Goal: Information Seeking & Learning: Learn about a topic

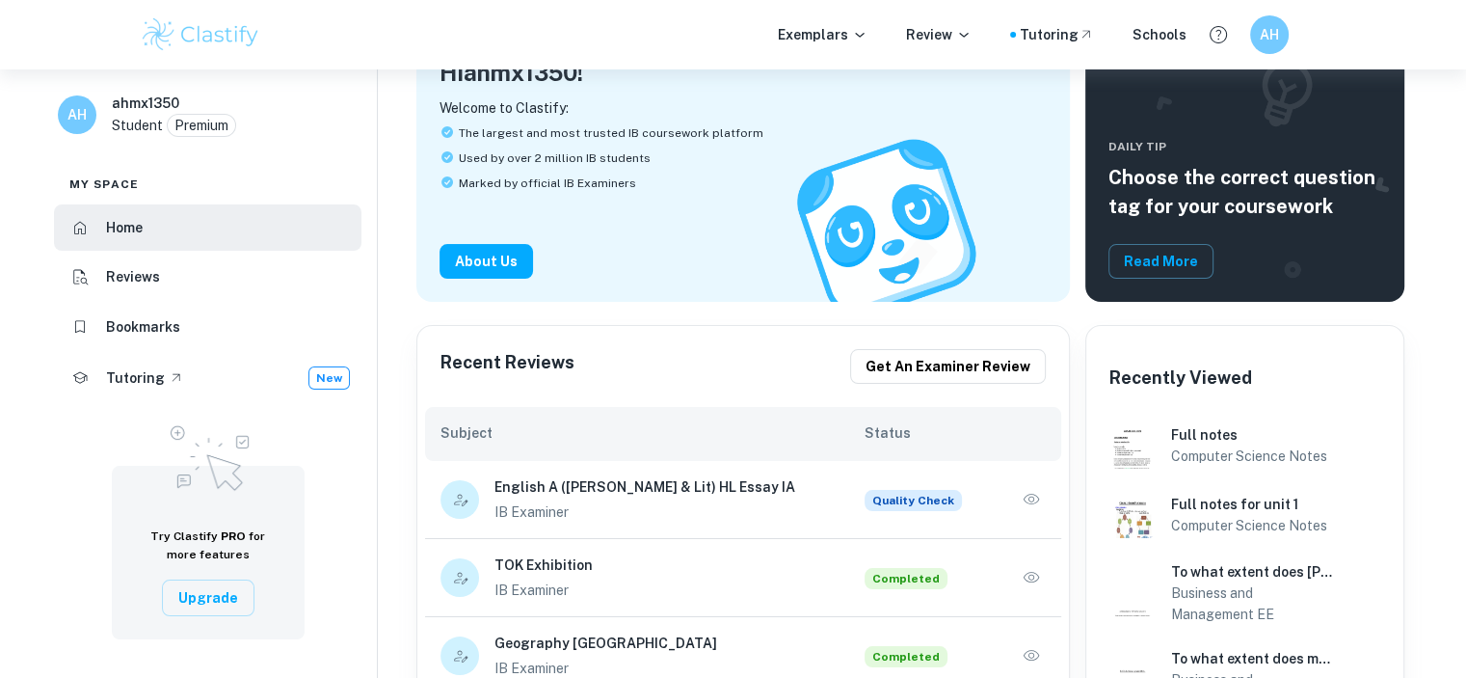
scroll to position [193, 0]
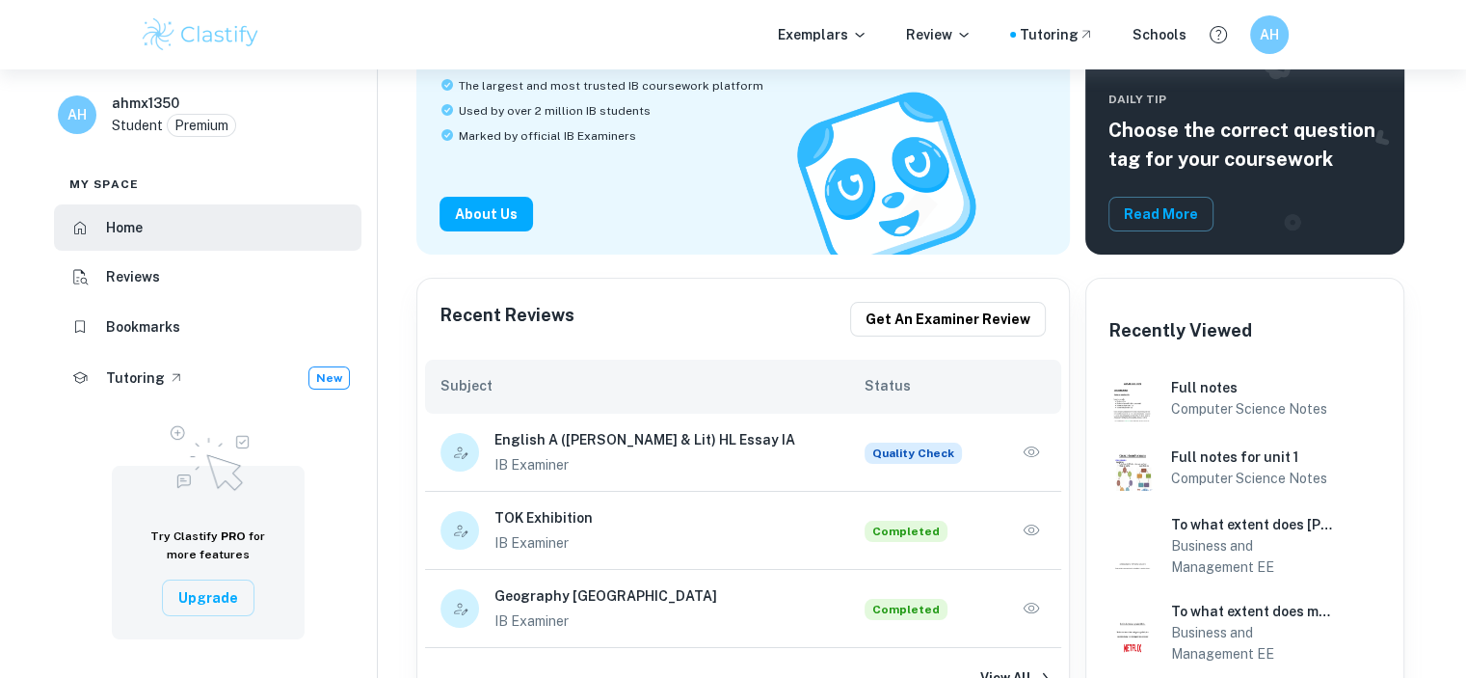
click at [1027, 454] on icon "button" at bounding box center [1031, 451] width 19 height 19
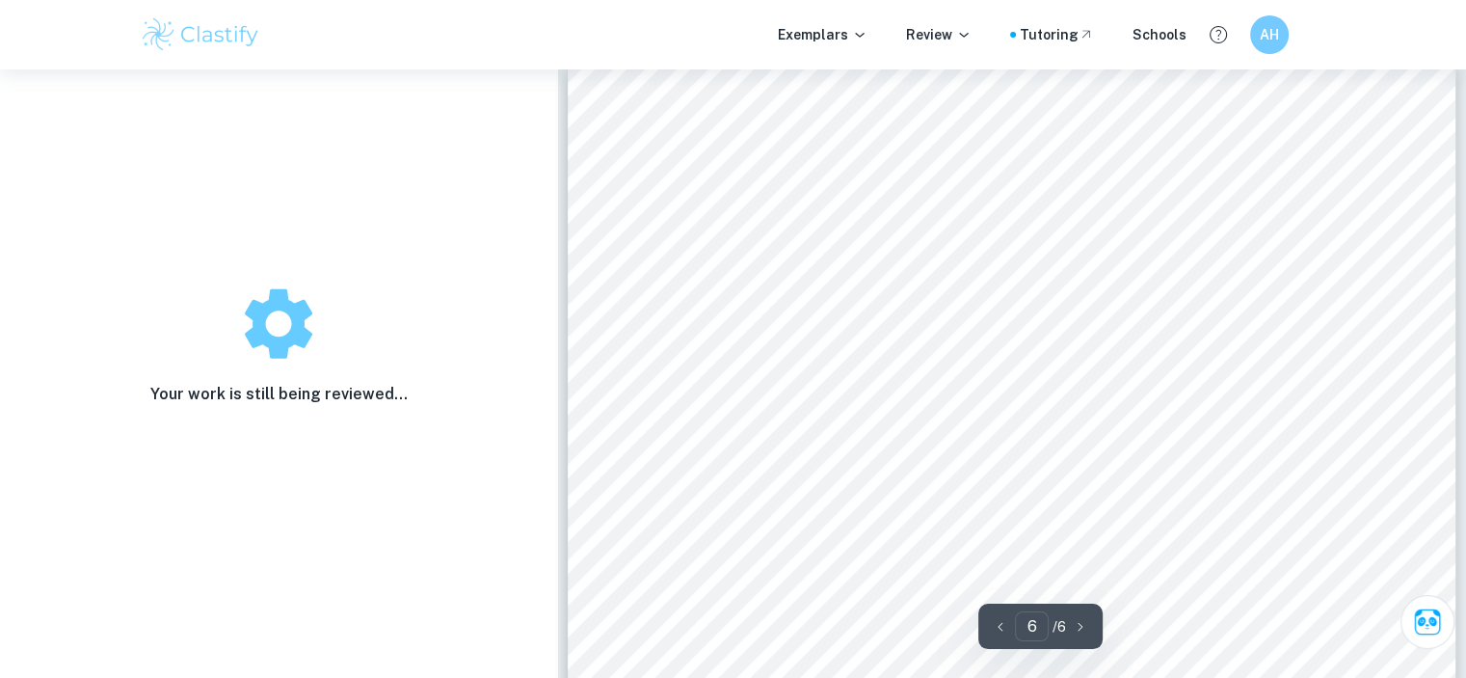
scroll to position [5783, 0]
type input "1"
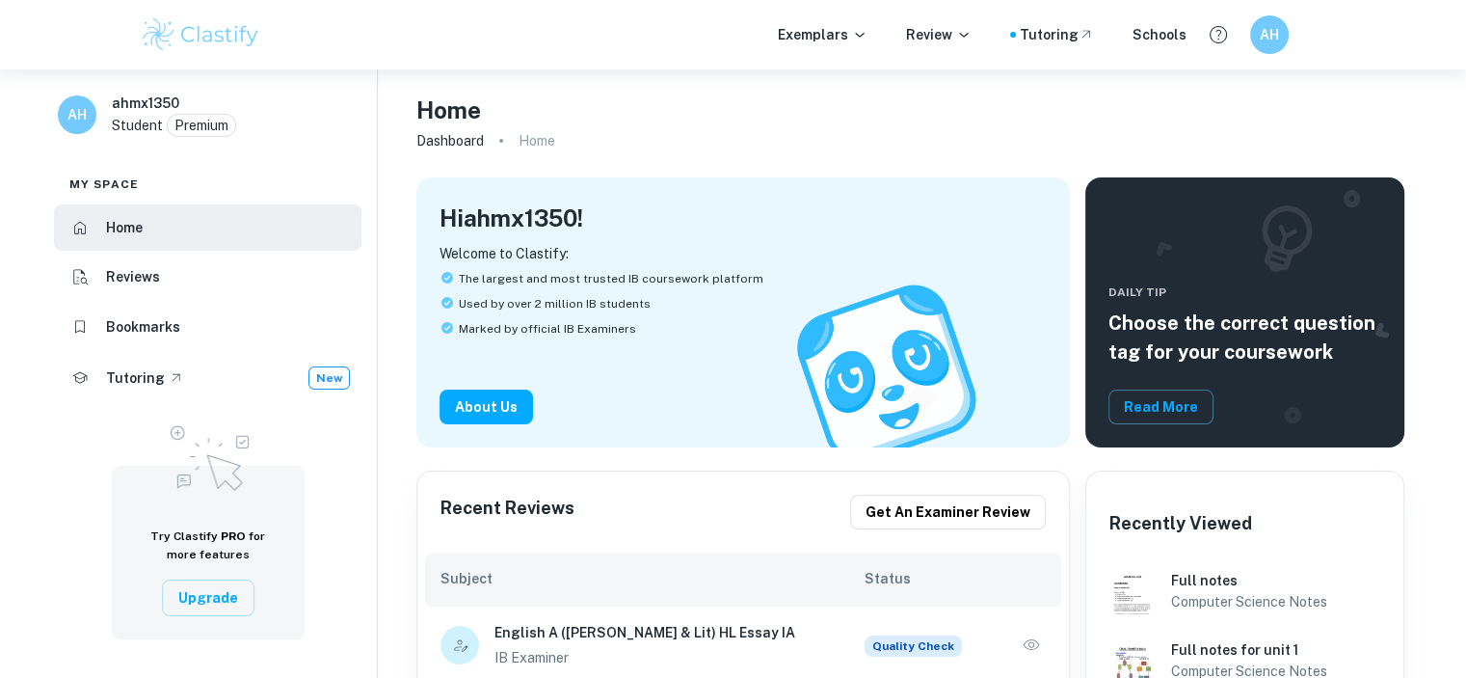
click at [231, 34] on img at bounding box center [201, 34] width 122 height 39
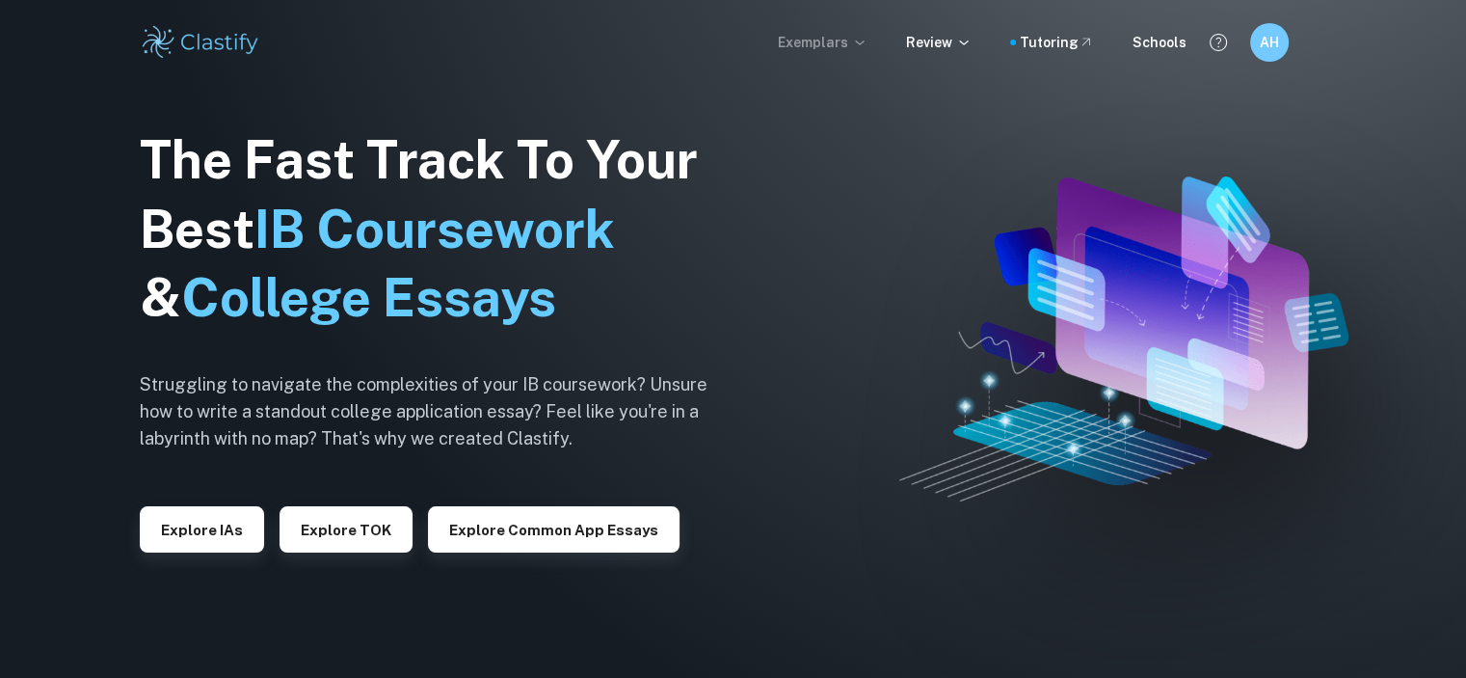
click at [810, 34] on p "Exemplars" at bounding box center [823, 42] width 90 height 21
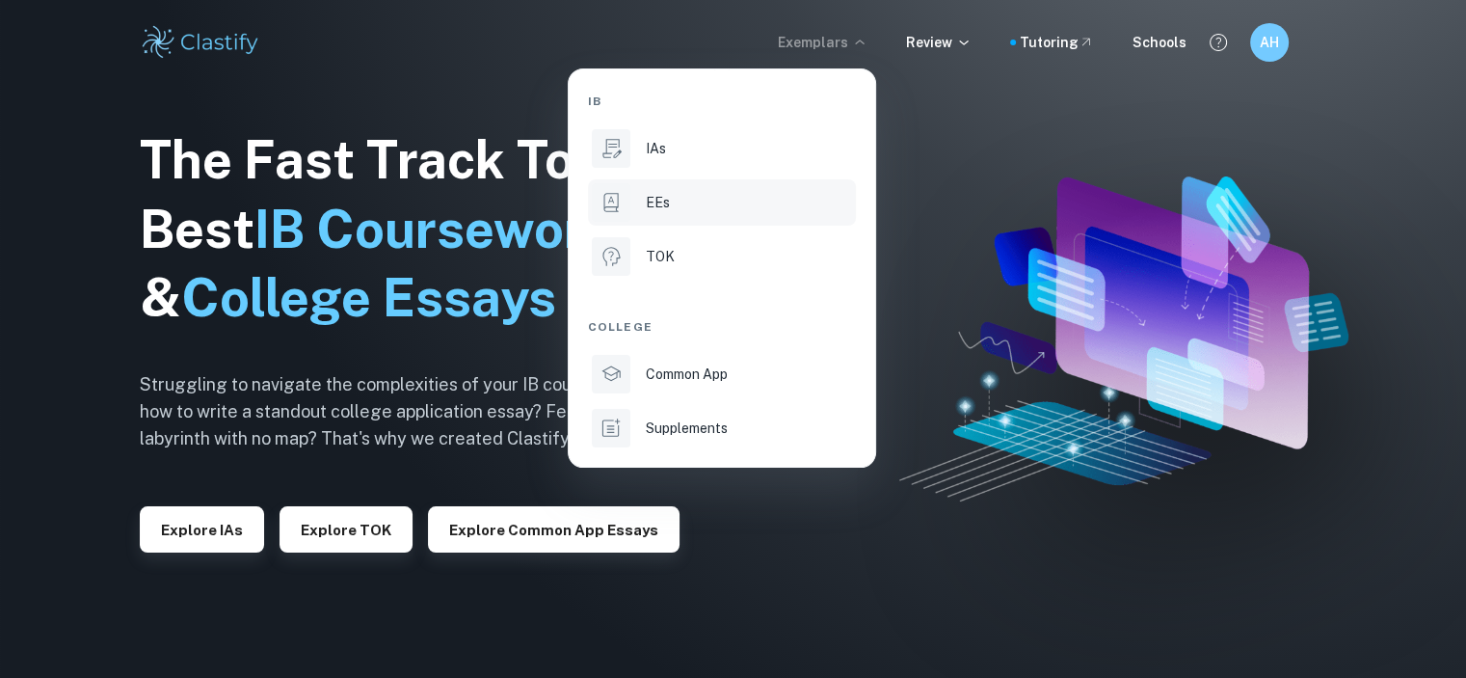
click at [661, 206] on p "EEs" at bounding box center [658, 202] width 24 height 21
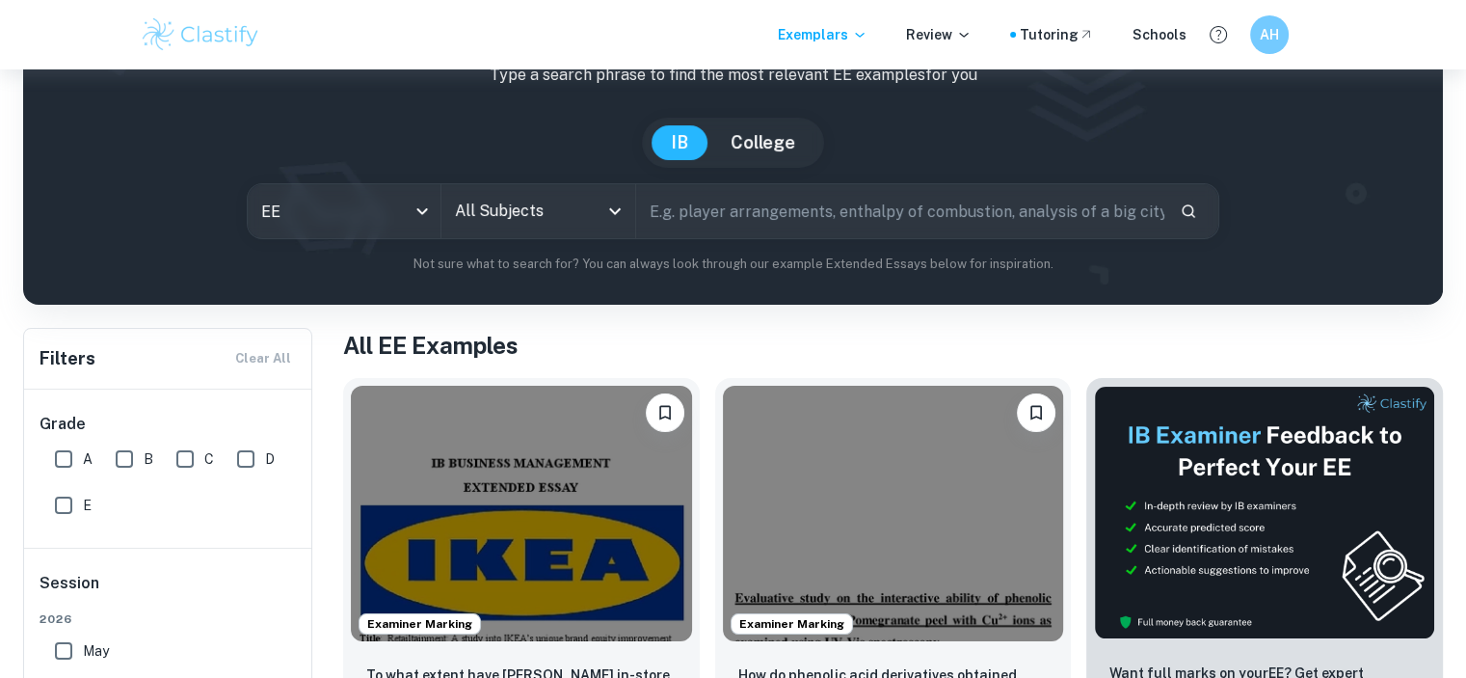
scroll to position [96, 0]
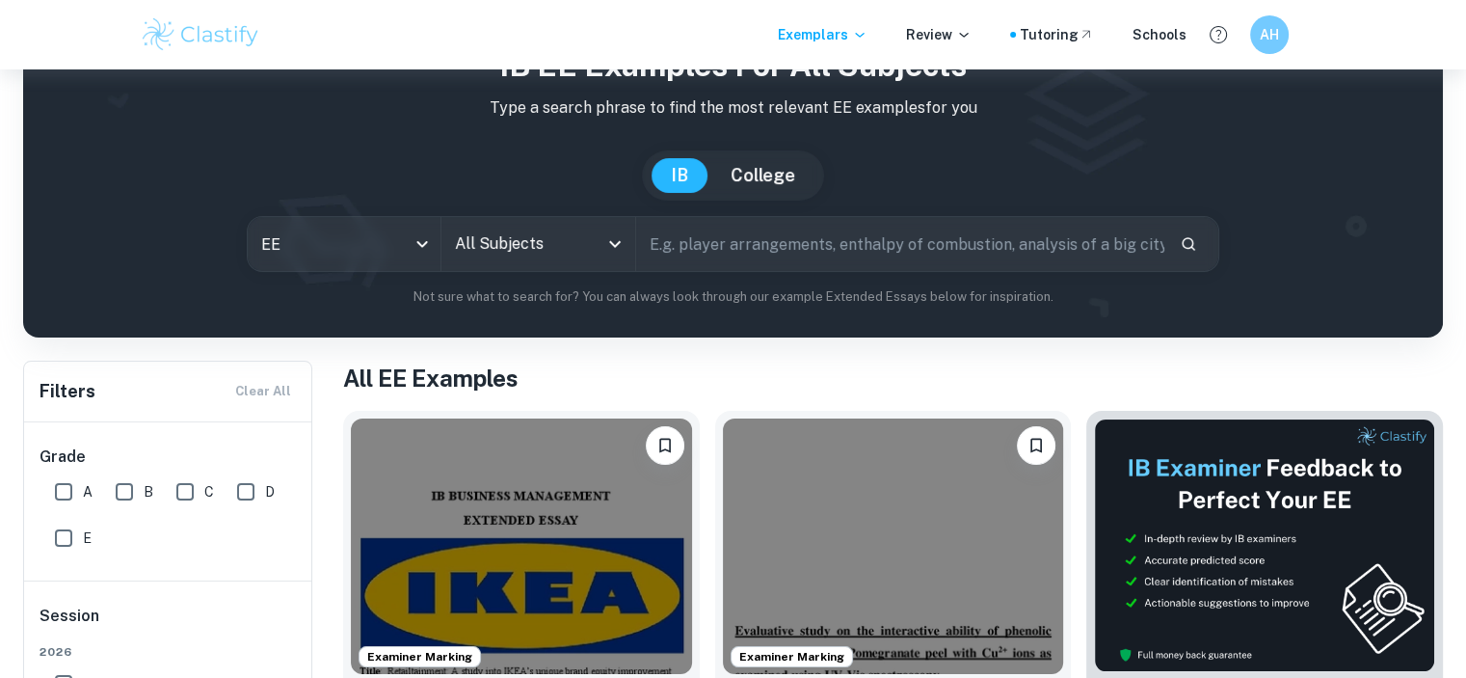
click at [536, 238] on input "All Subjects" at bounding box center [523, 244] width 146 height 37
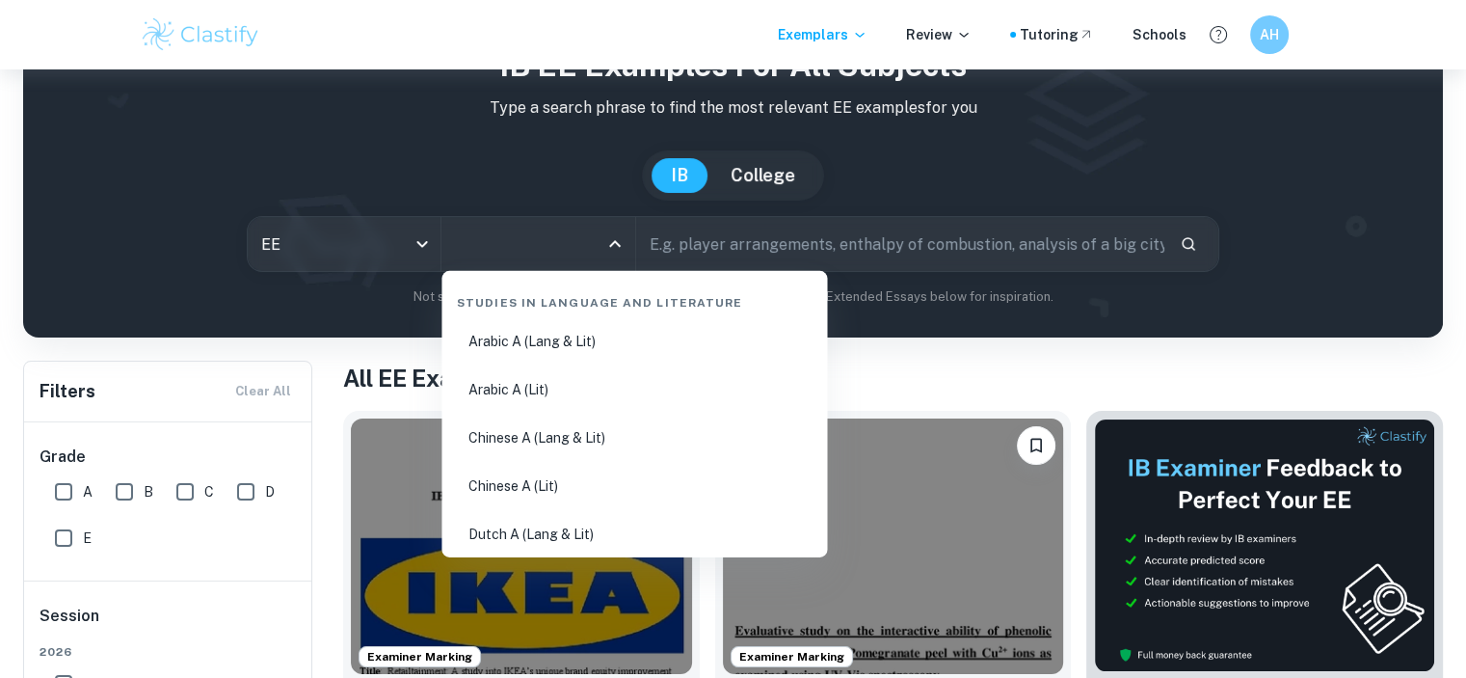
click at [572, 336] on li "Arabic A (Lang & Lit)" at bounding box center [634, 341] width 370 height 44
type input "Arabic A (Lang & Lit)"
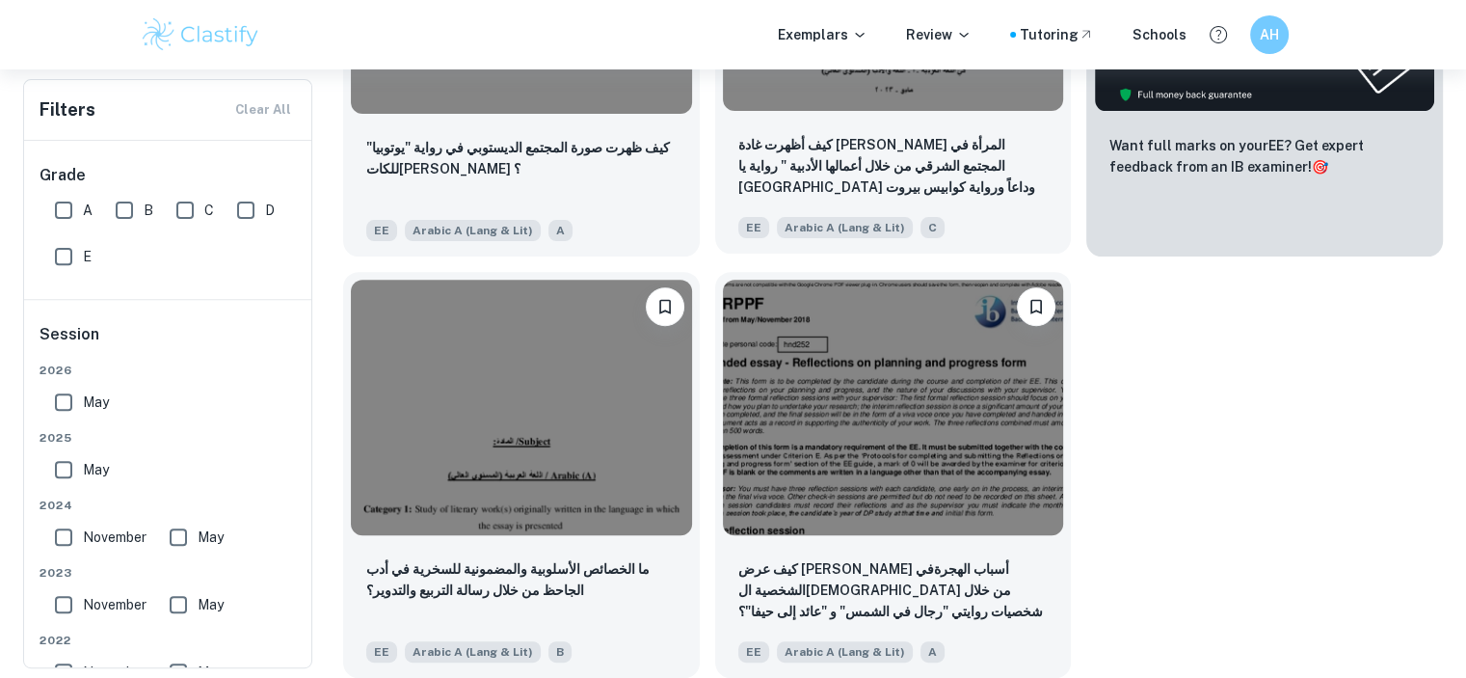
scroll to position [657, 0]
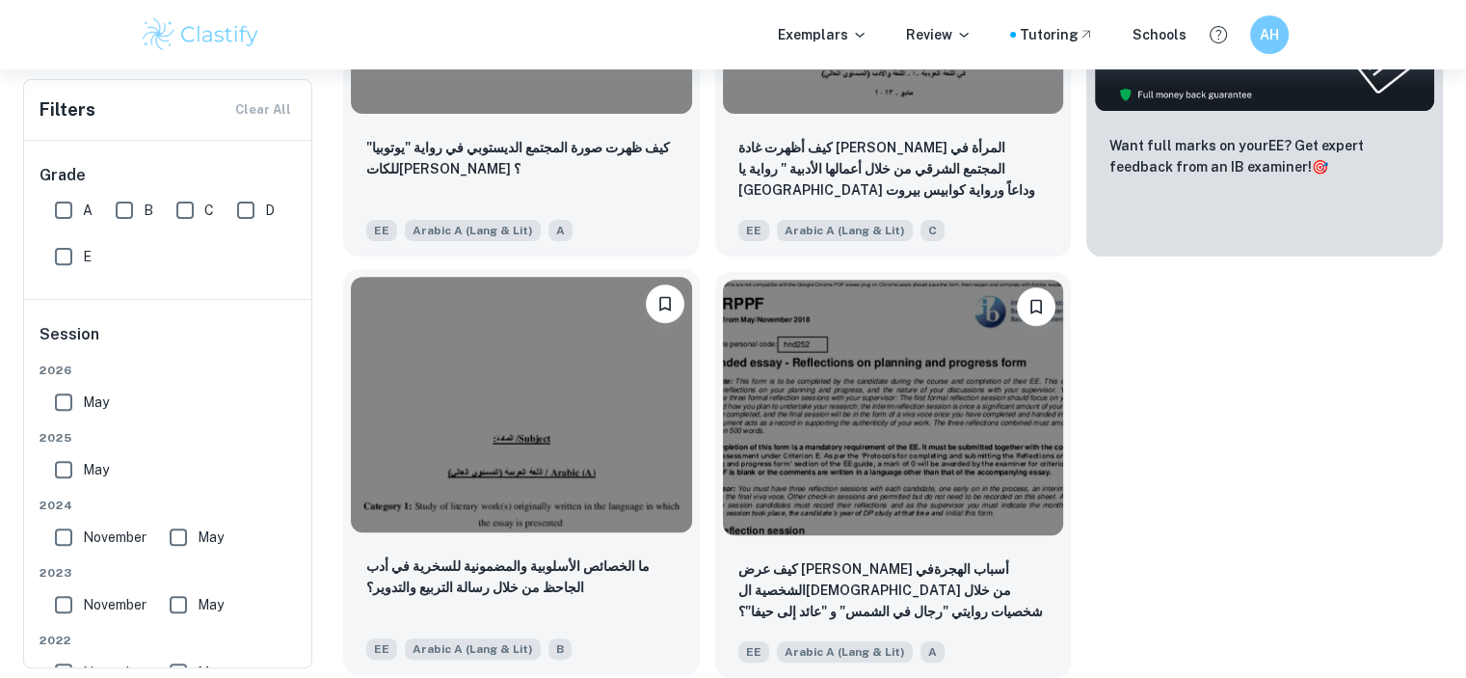
click at [559, 399] on img at bounding box center [521, 404] width 341 height 255
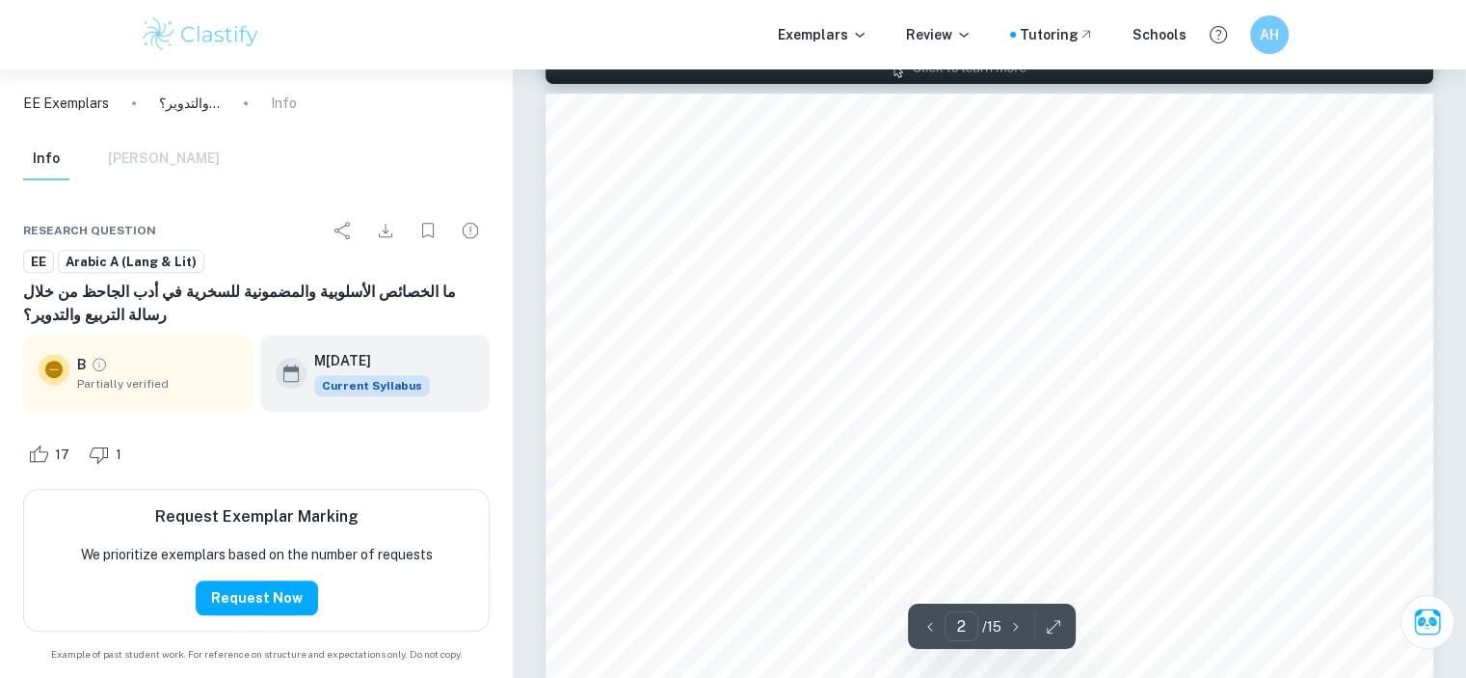
scroll to position [1359, 0]
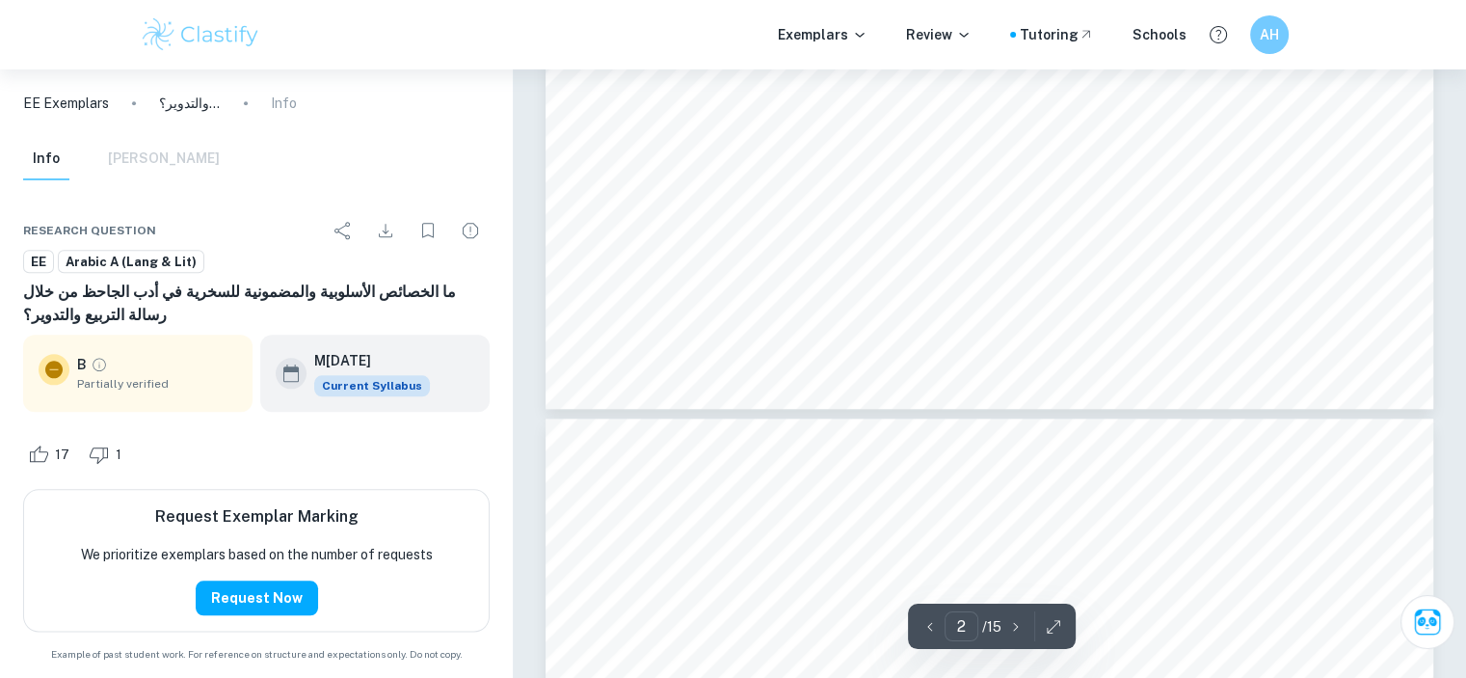
type input "3"
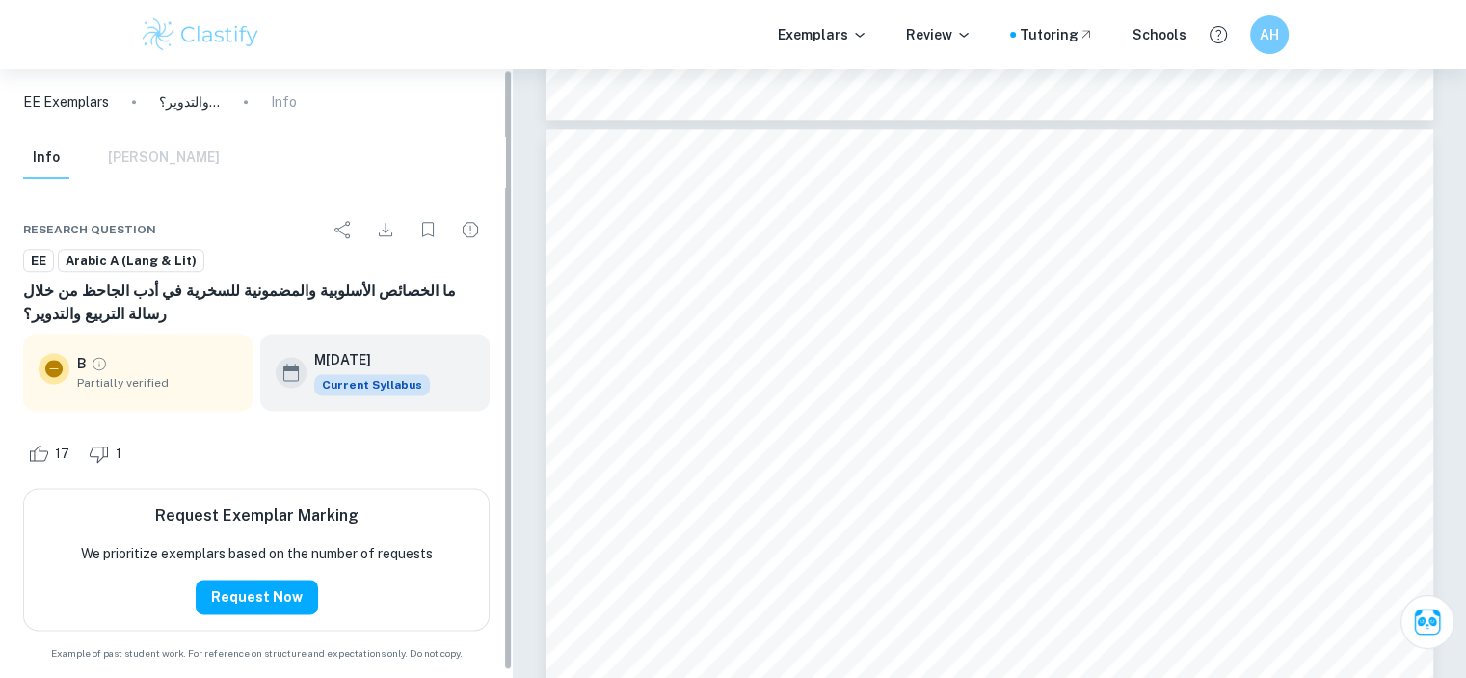
scroll to position [0, 0]
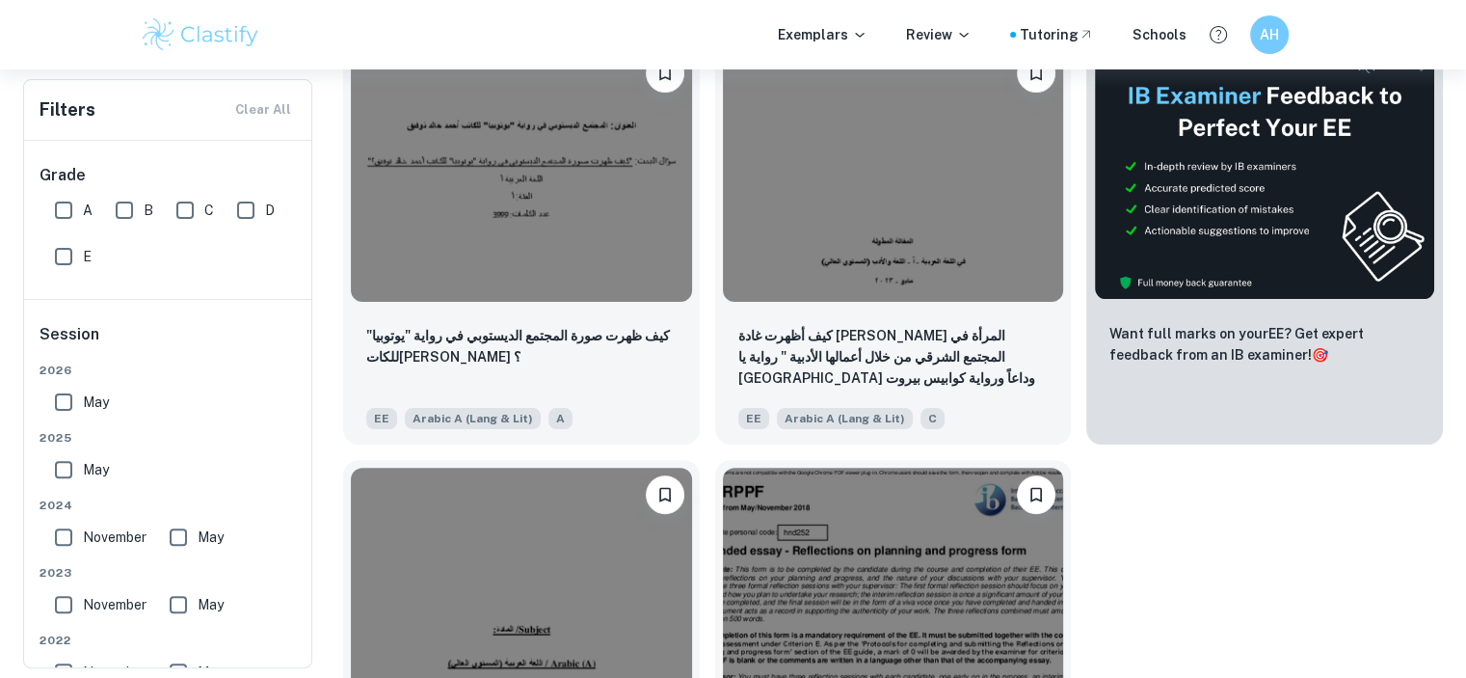
scroll to position [465, 0]
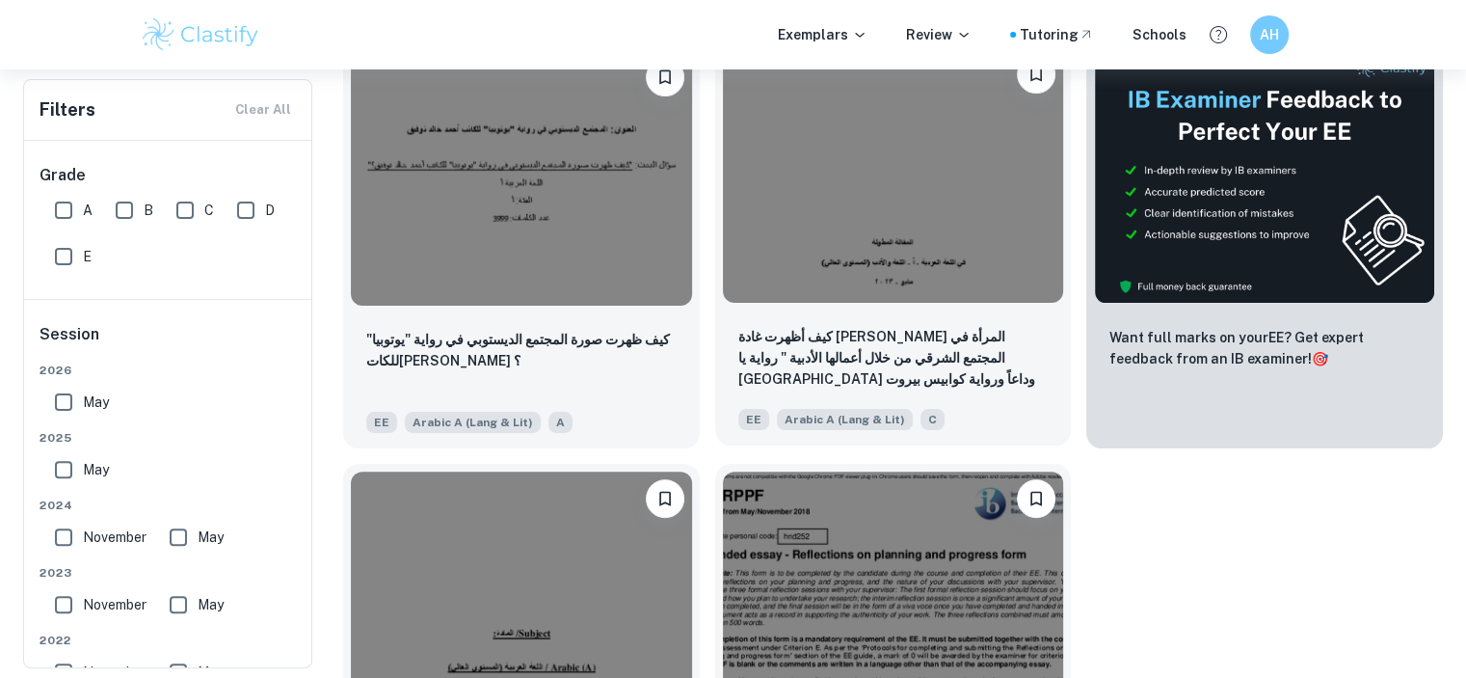
click at [891, 306] on div at bounding box center [893, 175] width 357 height 271
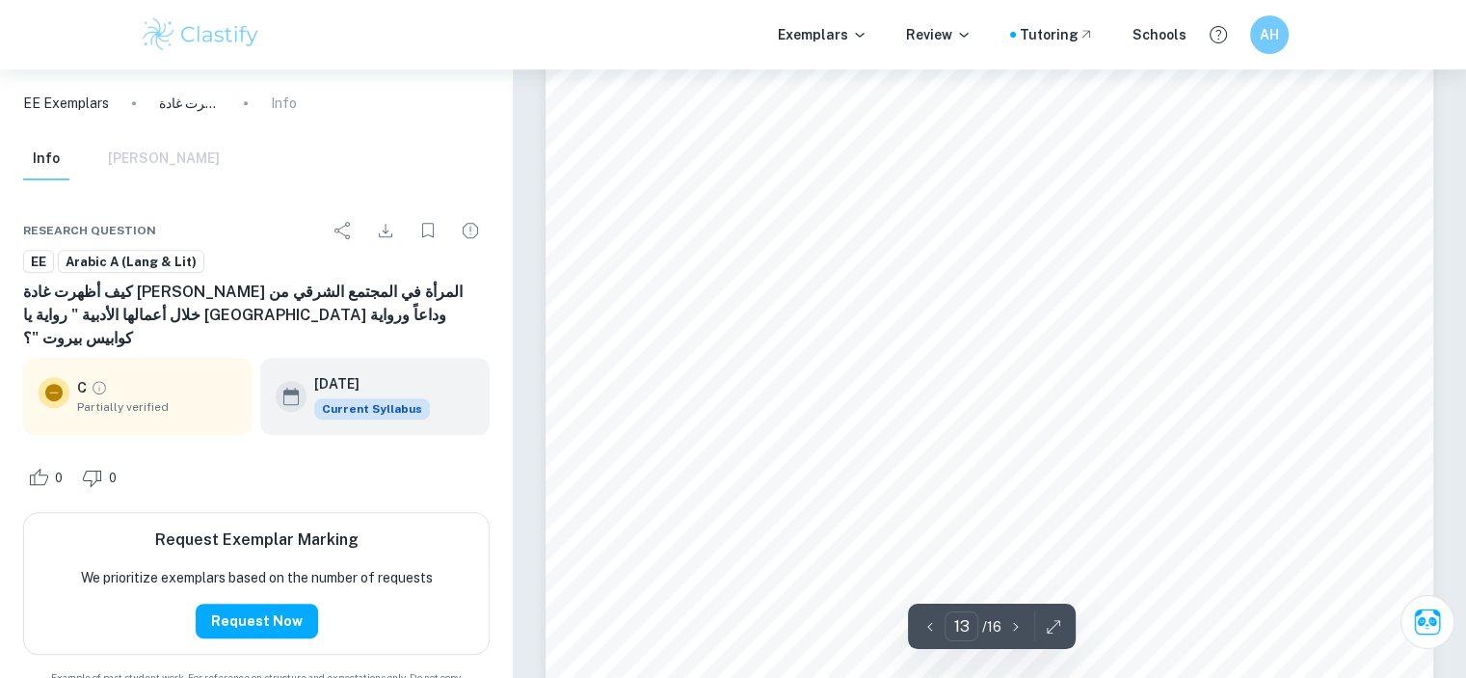
scroll to position [15517, 0]
drag, startPoint x: 1089, startPoint y: 316, endPoint x: 989, endPoint y: 278, distance: 107.4
click at [989, 278] on div "13 ﺣ ﯿ ﺚ و ا ﺻ ﻠ ﺖ ز ﯾ ﻦ ﺳ [GEOGRAPHIC_DATA] [GEOGRAPHIC_DATA] ﻓ ﻲ [GEOGRAPHIC_…" at bounding box center [989, 528] width 889 height 1256
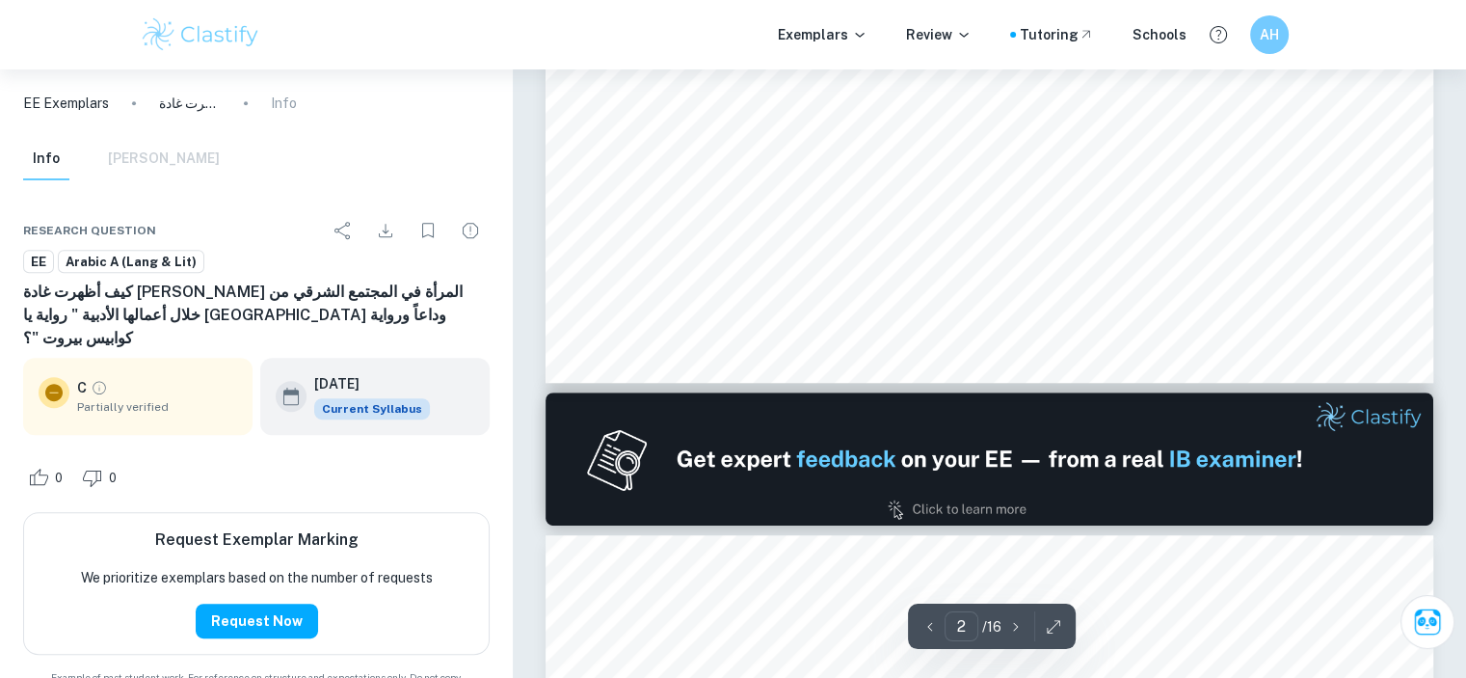
type input "1"
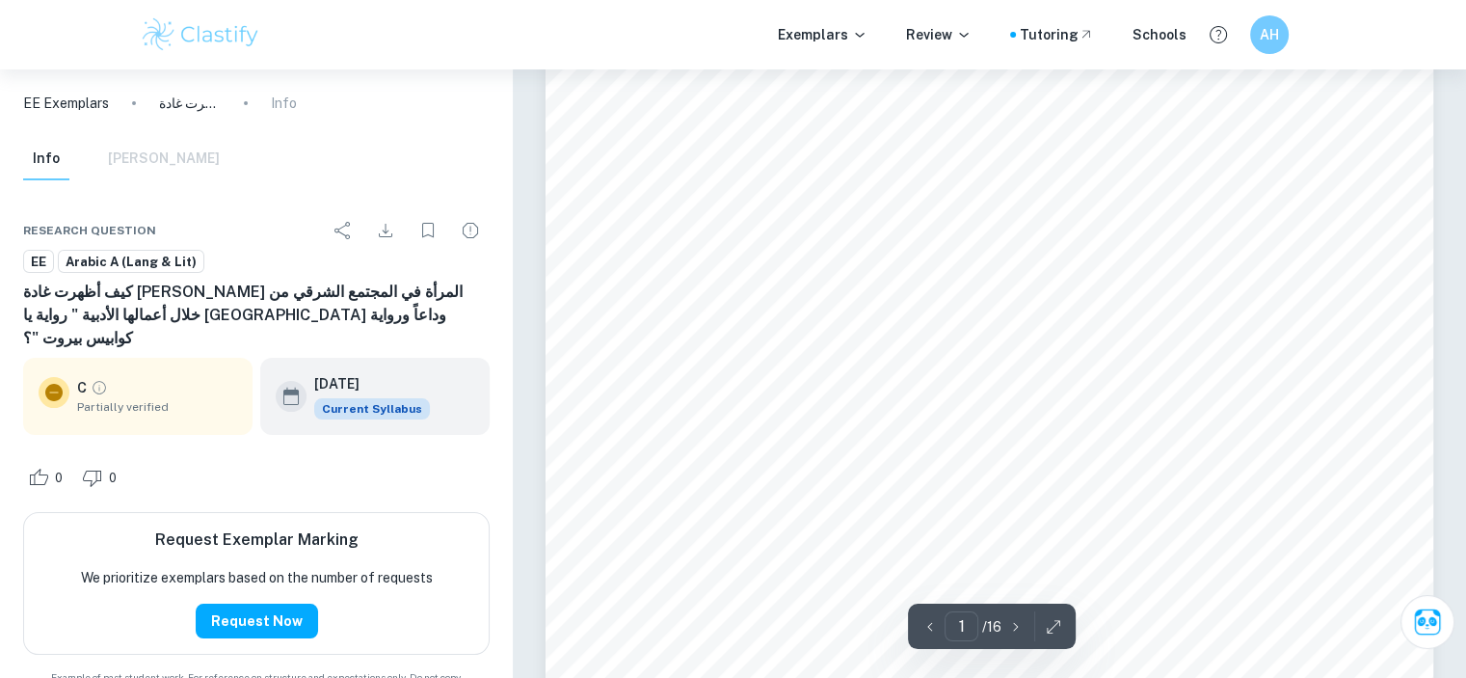
scroll to position [193, 0]
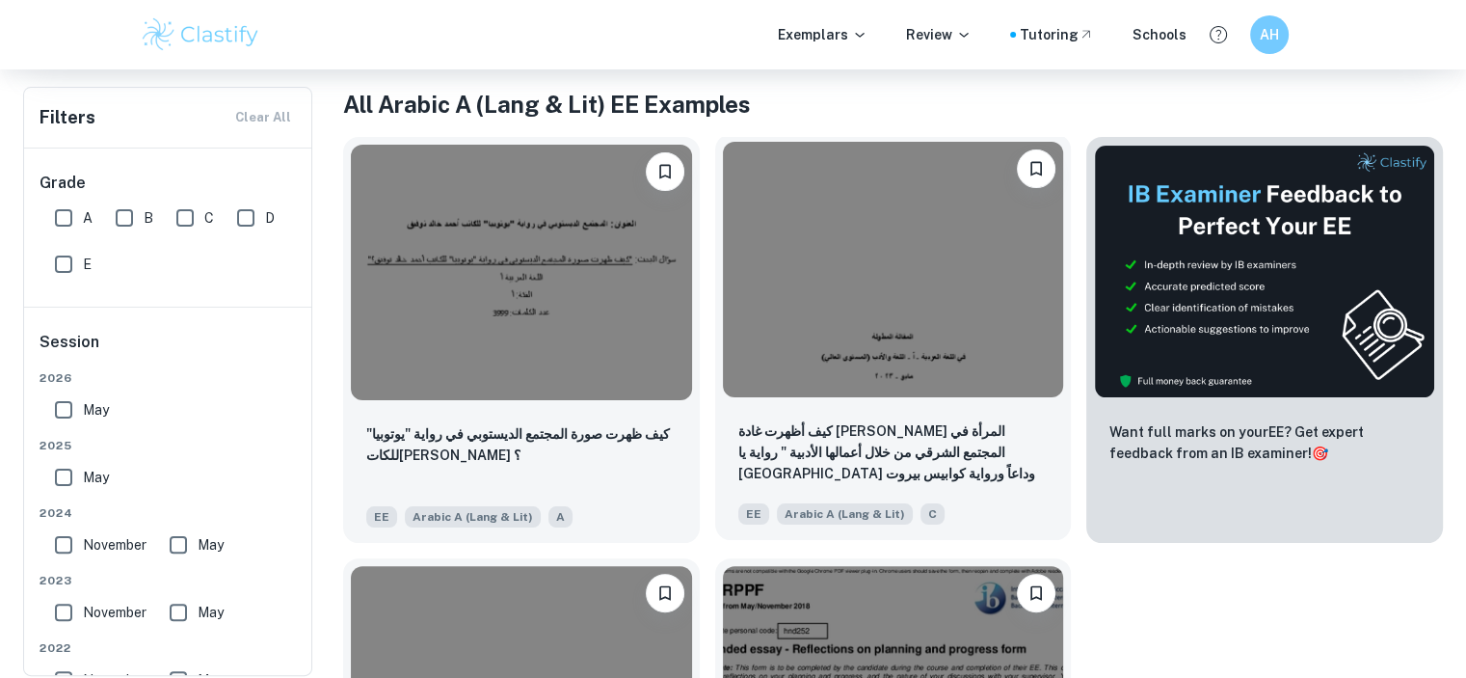
scroll to position [368, 0]
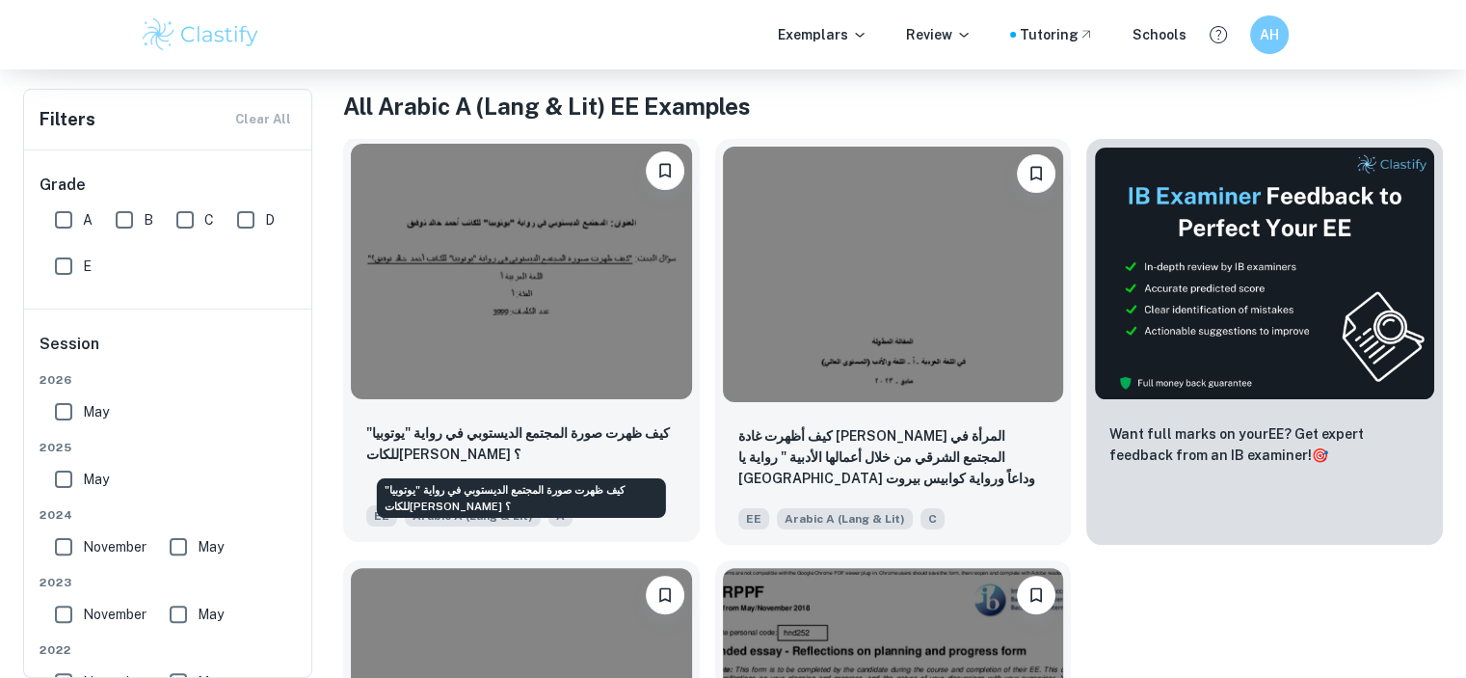
click at [524, 425] on p "كيف ظهرت صورة المجتمع الديستوبي في رواية "يوتوبيا" للكات[PERSON_NAME] ؟" at bounding box center [521, 443] width 310 height 42
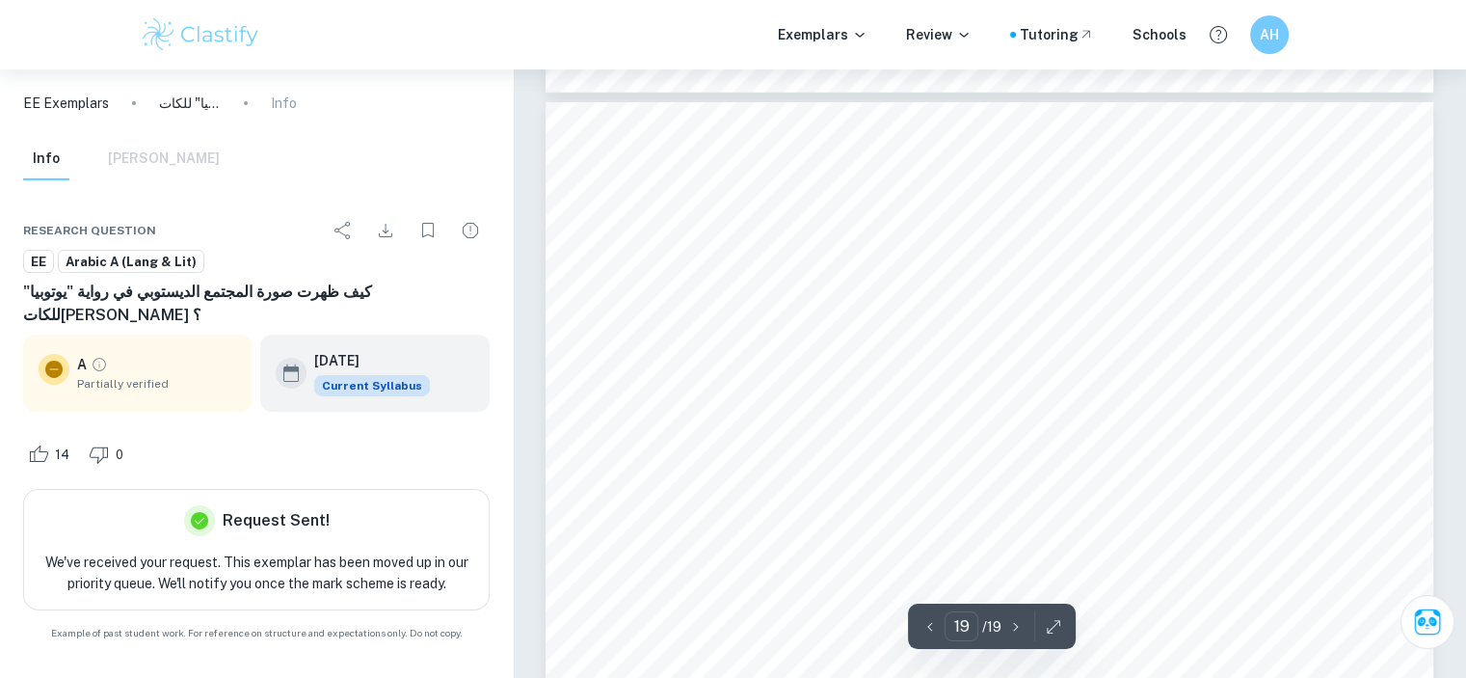
scroll to position [21010, 0]
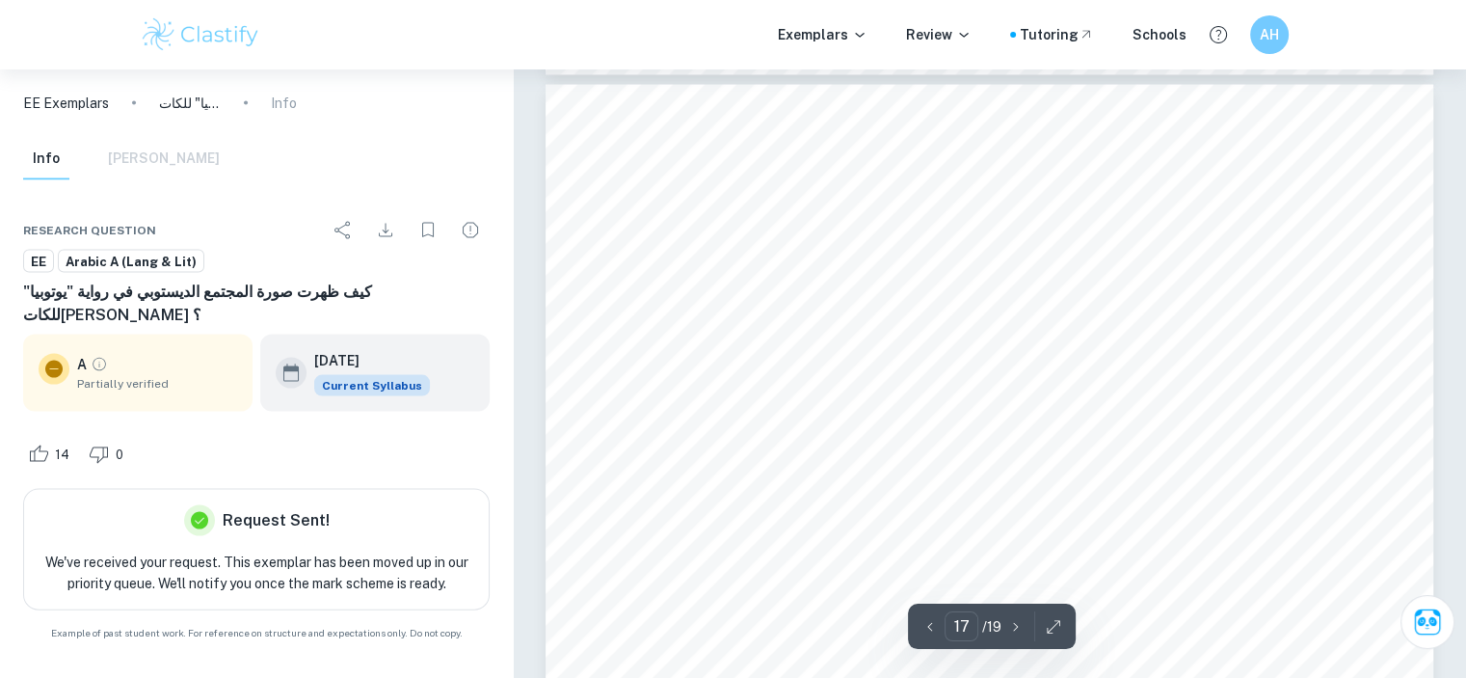
type input "16"
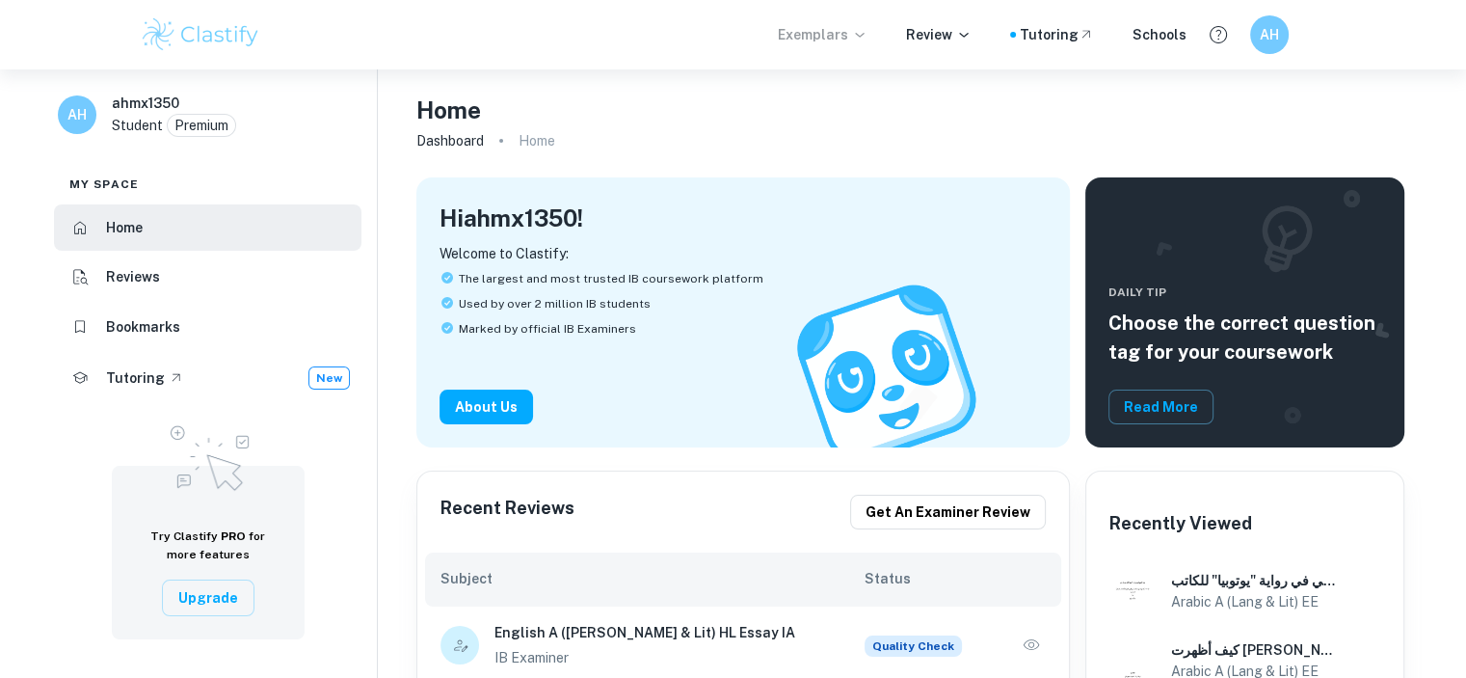
click at [848, 34] on p "Exemplars" at bounding box center [823, 34] width 90 height 21
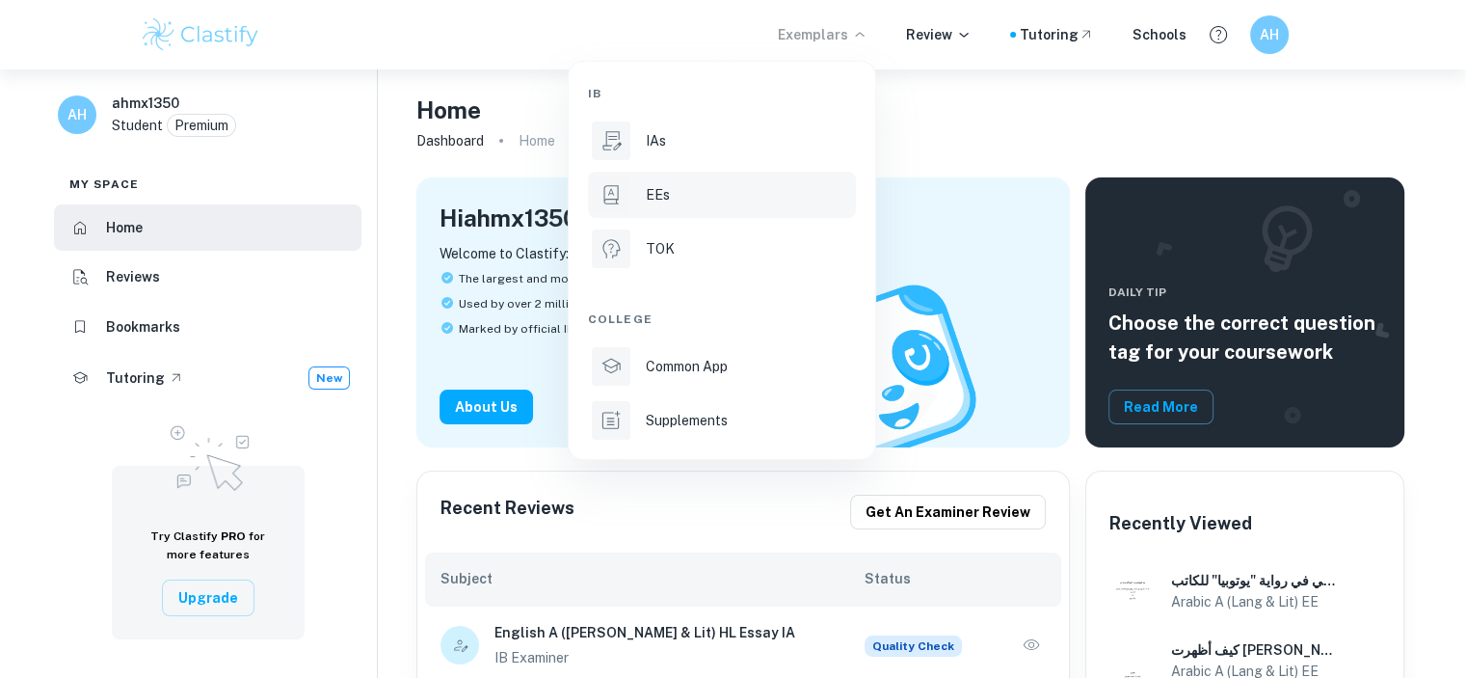
click at [718, 186] on div "EEs" at bounding box center [749, 194] width 206 height 21
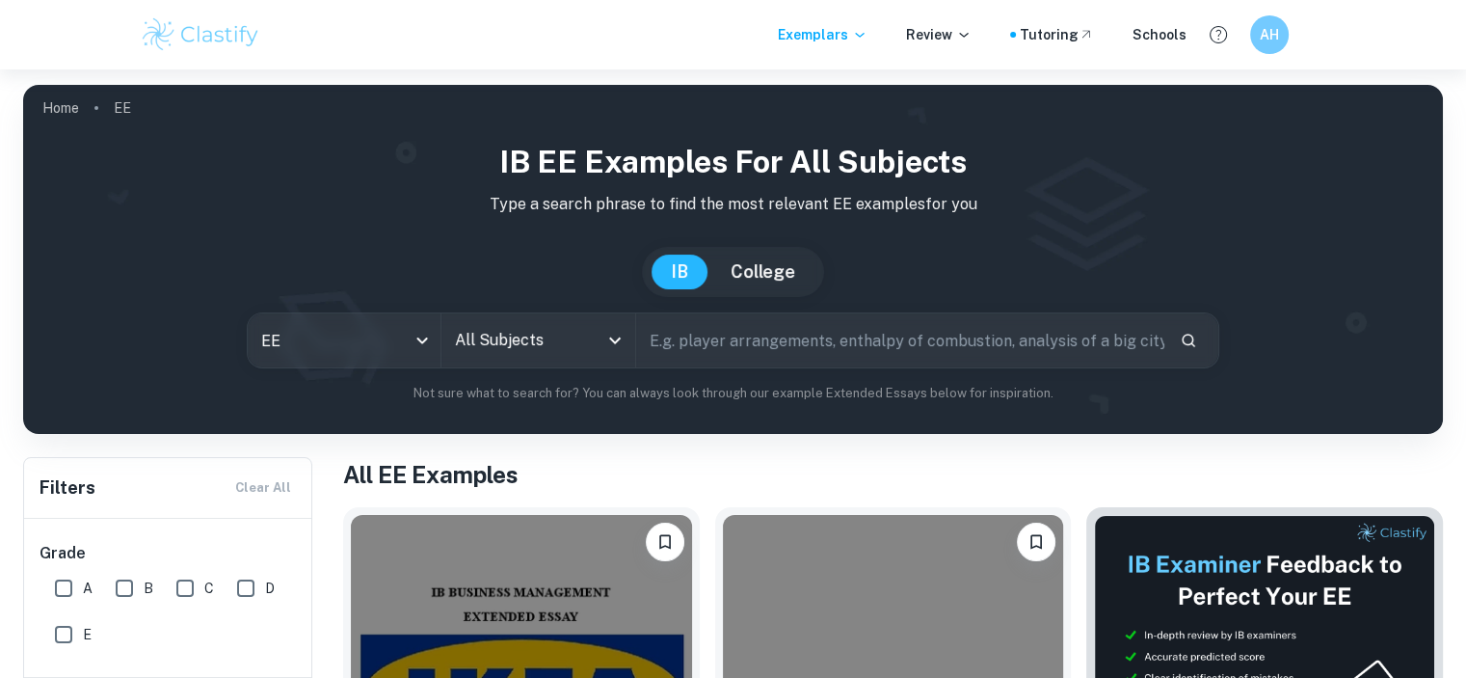
click at [614, 338] on icon "Open" at bounding box center [614, 340] width 23 height 23
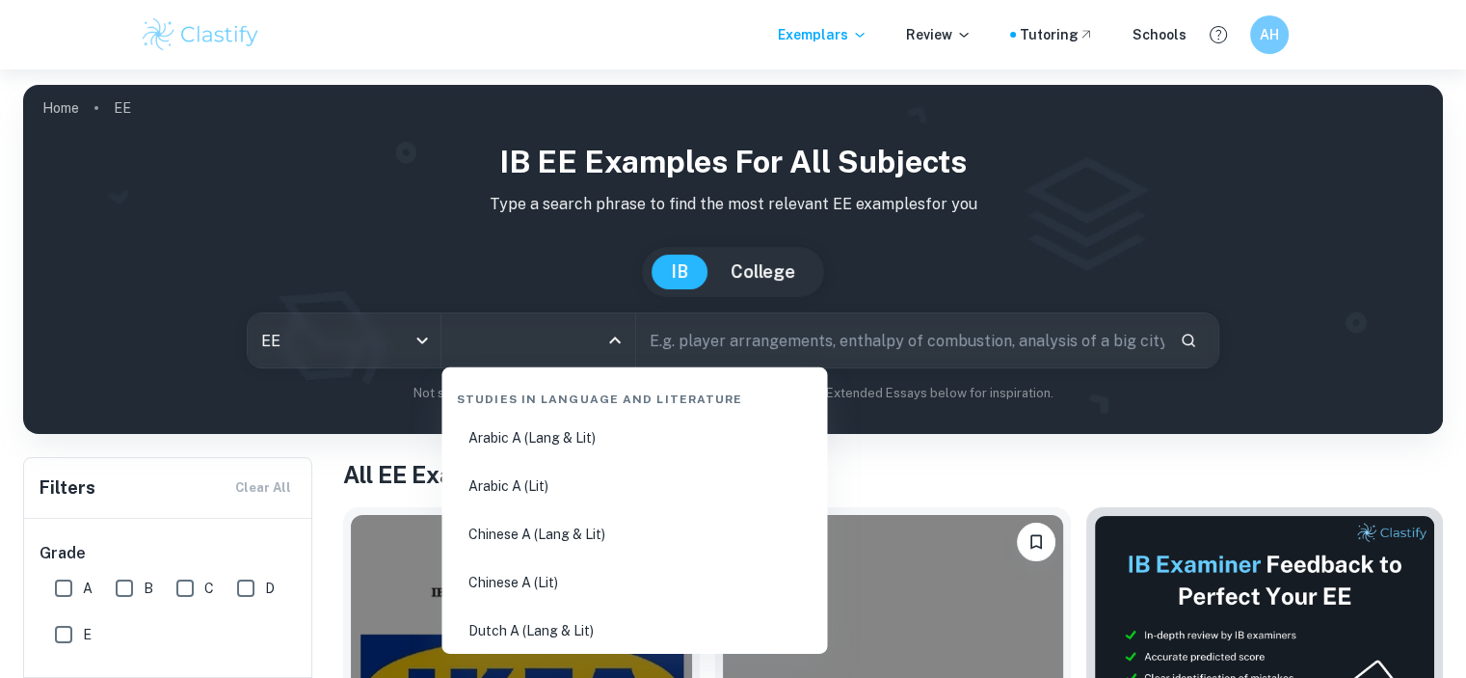
click at [593, 430] on li "Arabic A (Lang & Lit)" at bounding box center [634, 437] width 370 height 44
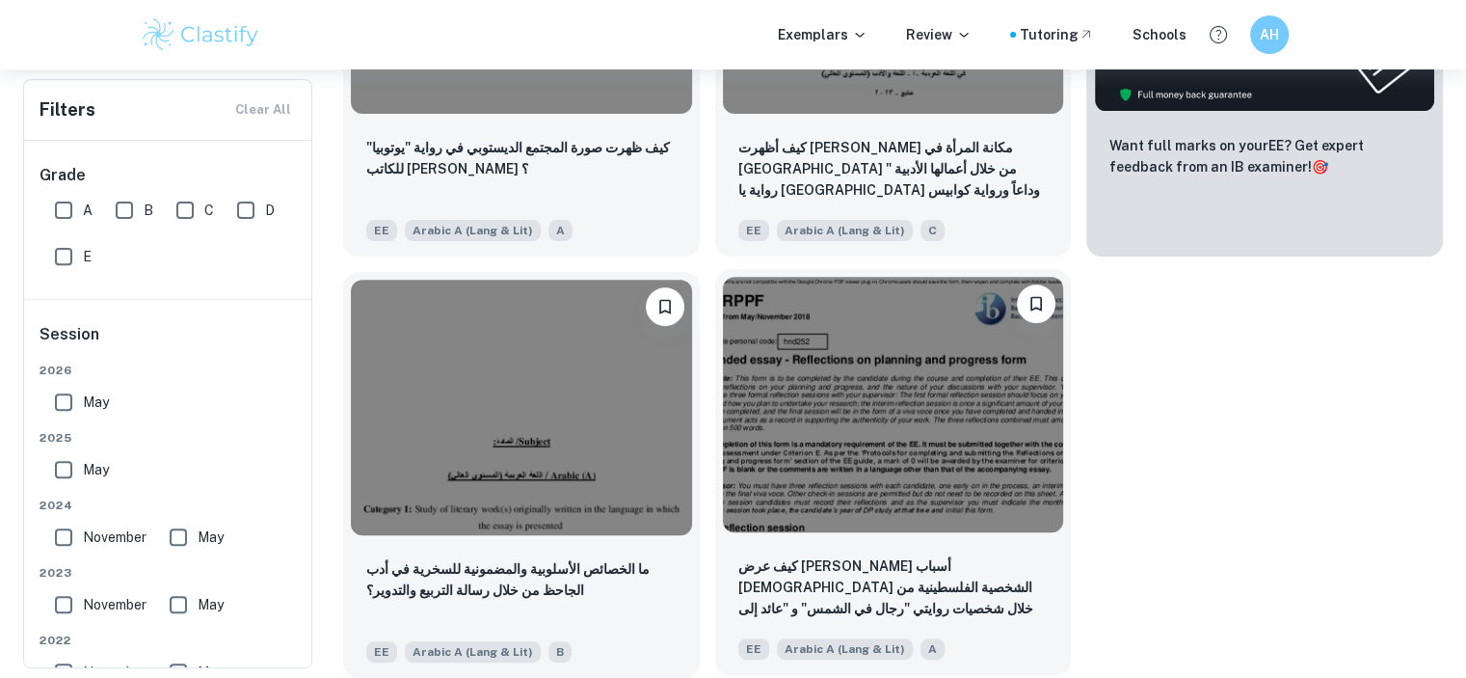
scroll to position [657, 0]
click at [898, 484] on img at bounding box center [893, 404] width 341 height 255
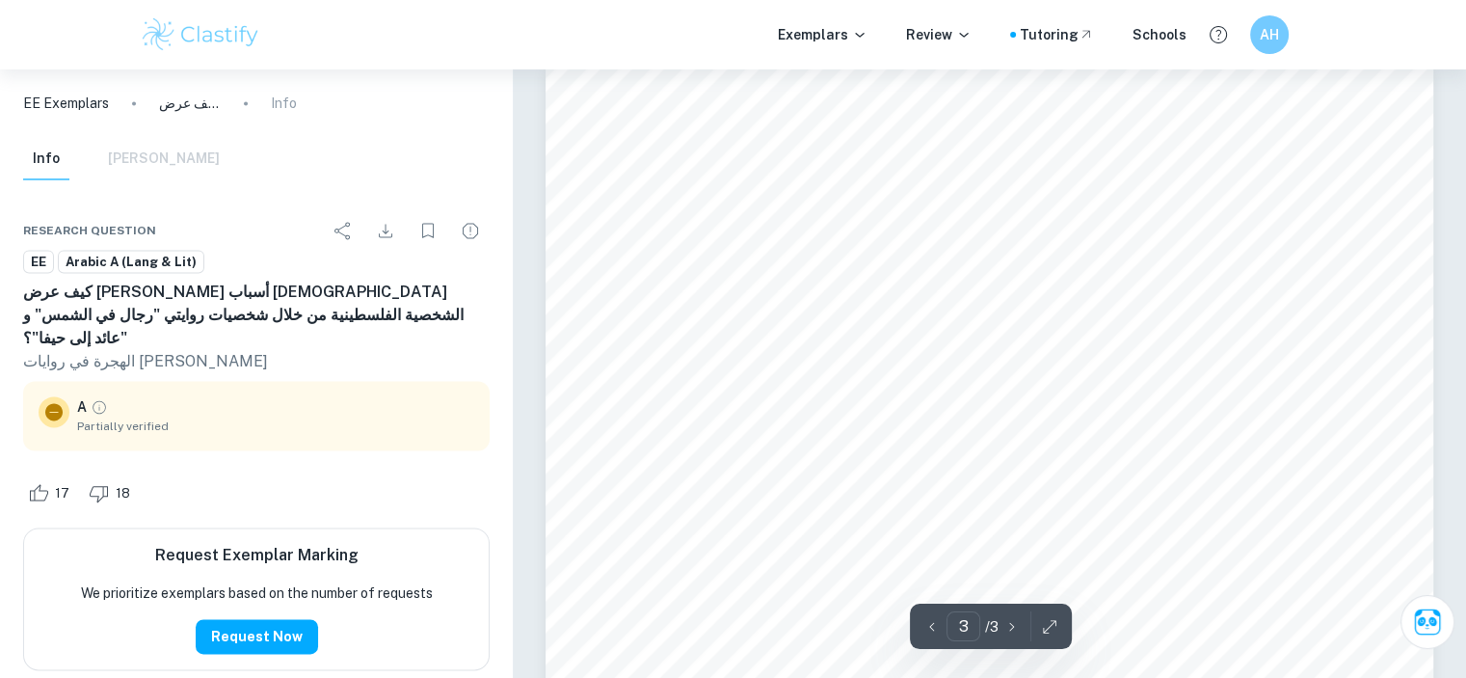
scroll to position [2589, 0]
type input "2"
